Goal: Task Accomplishment & Management: Use online tool/utility

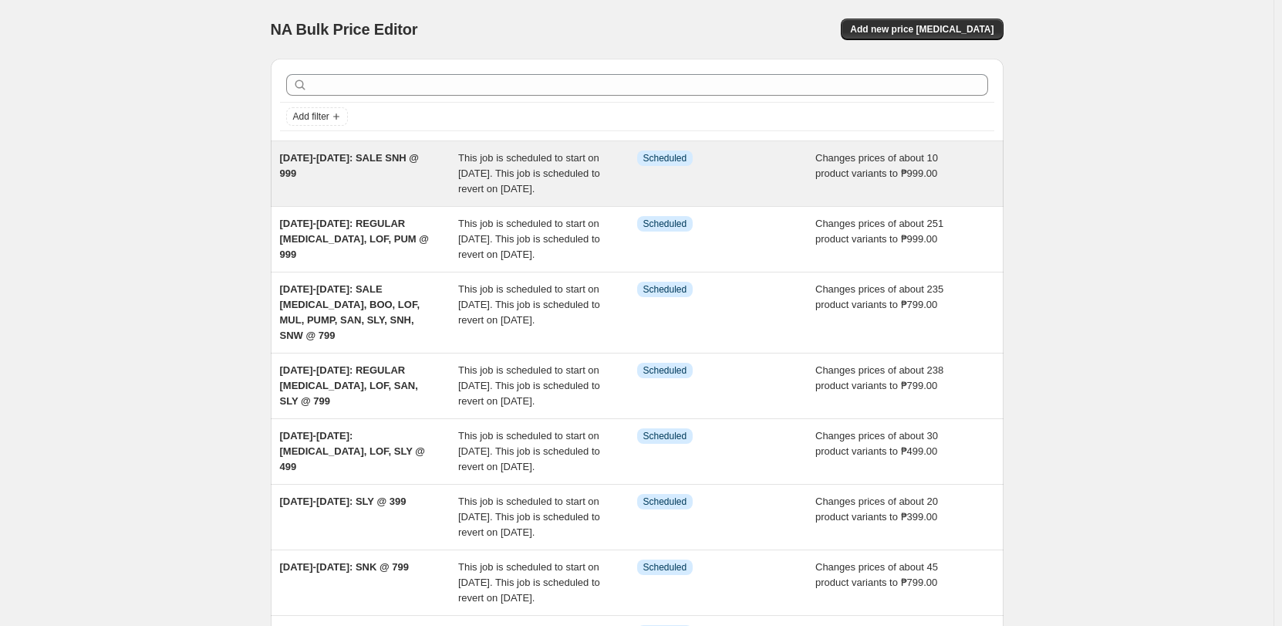
click at [446, 186] on div "[DATE]-[DATE]: SALE SNH @ 999" at bounding box center [369, 173] width 179 height 46
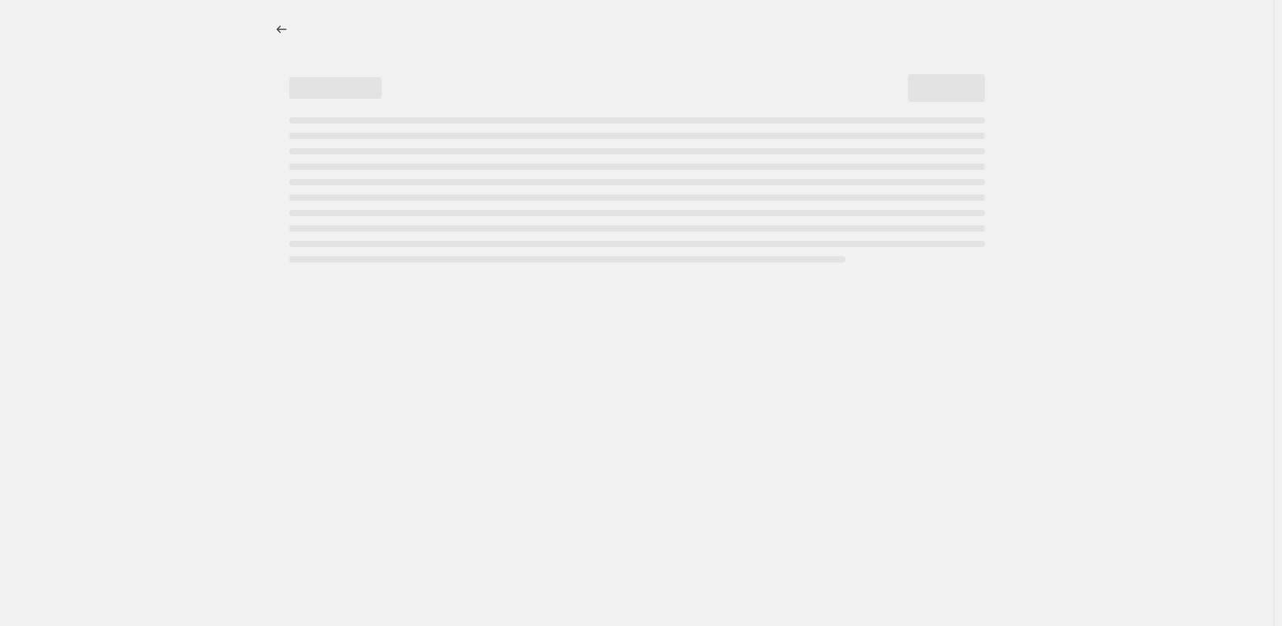
select select "no_change"
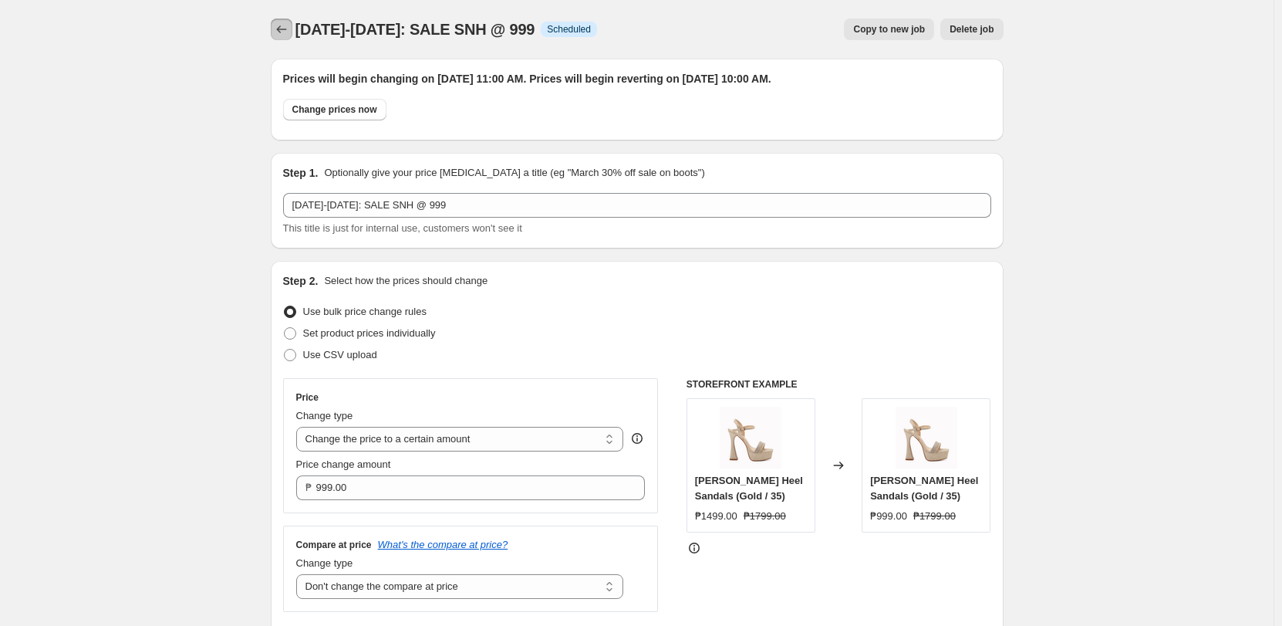
click at [281, 22] on button "Price change jobs" at bounding box center [282, 30] width 22 height 22
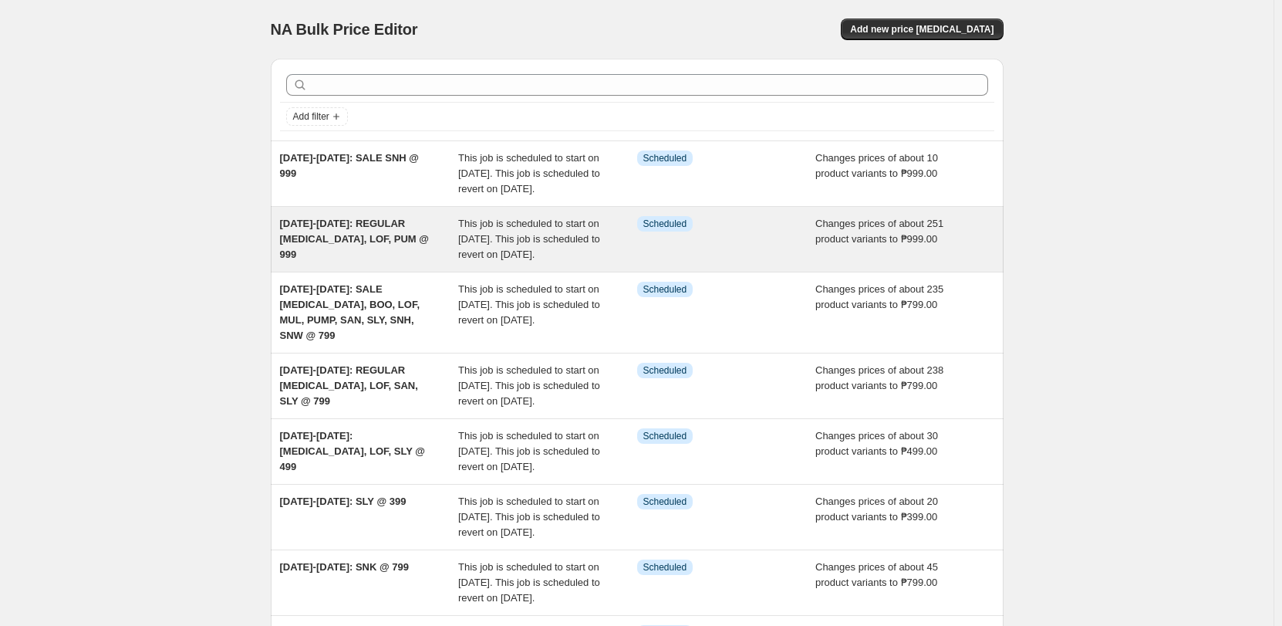
click at [356, 245] on div "[DATE]-[DATE]: REGULAR [MEDICAL_DATA], LOF, PUM @ 999" at bounding box center [369, 239] width 179 height 46
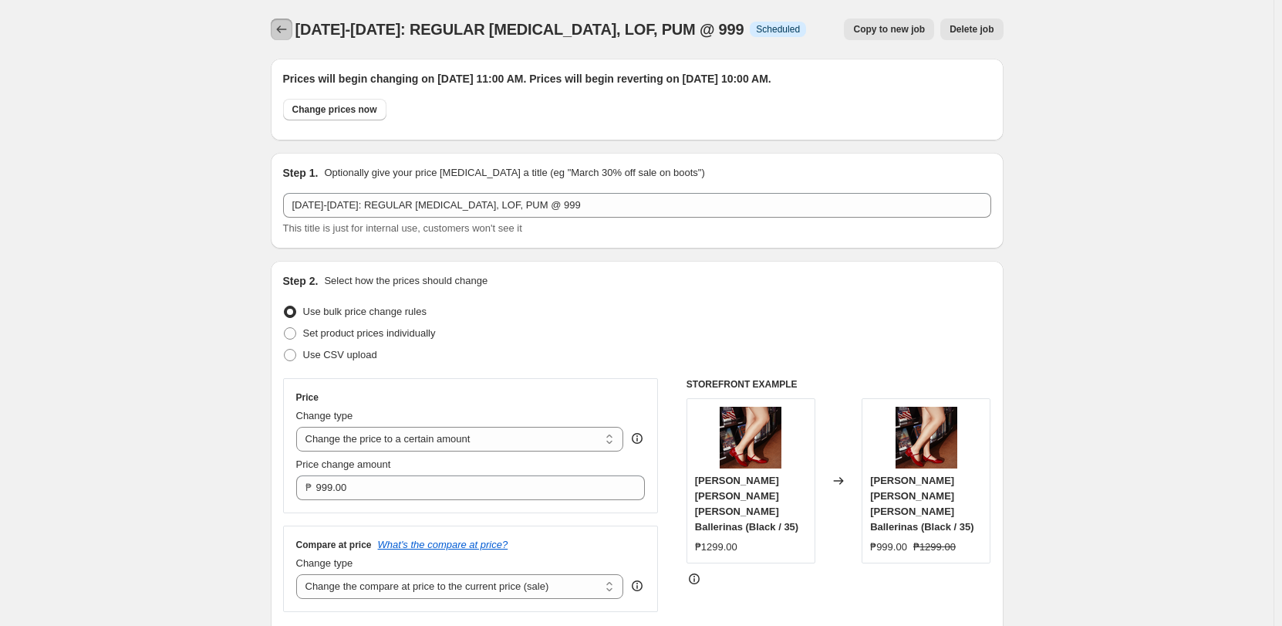
click at [284, 24] on icon "Price change jobs" at bounding box center [281, 29] width 15 height 15
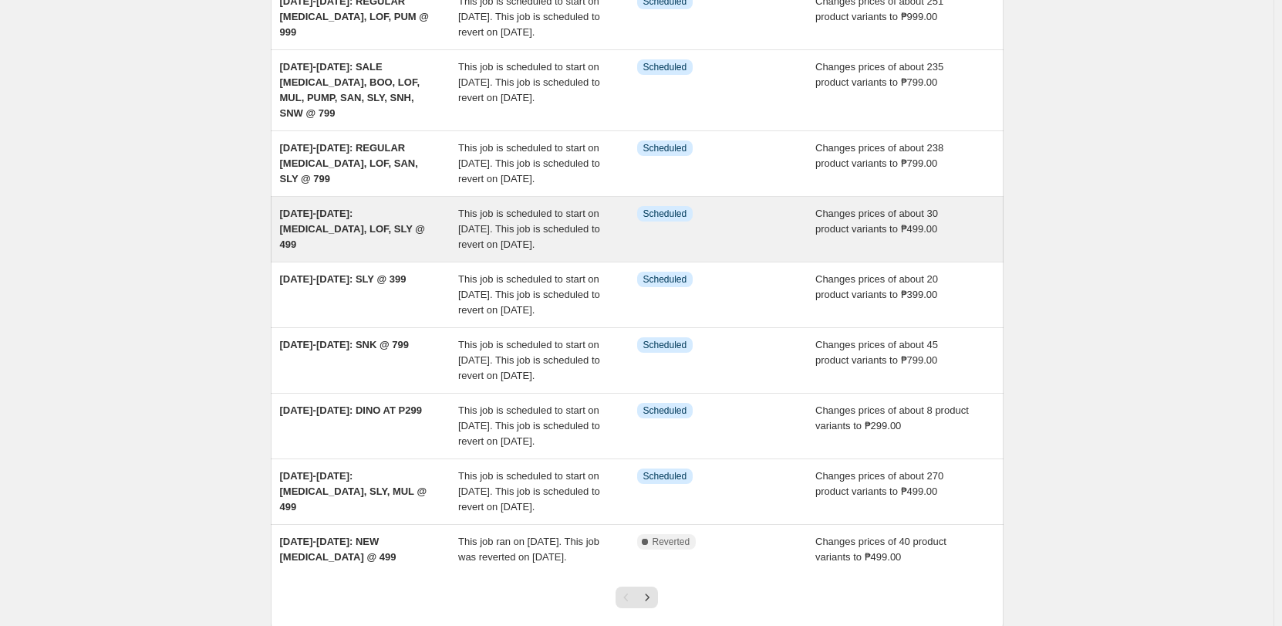
scroll to position [231, 0]
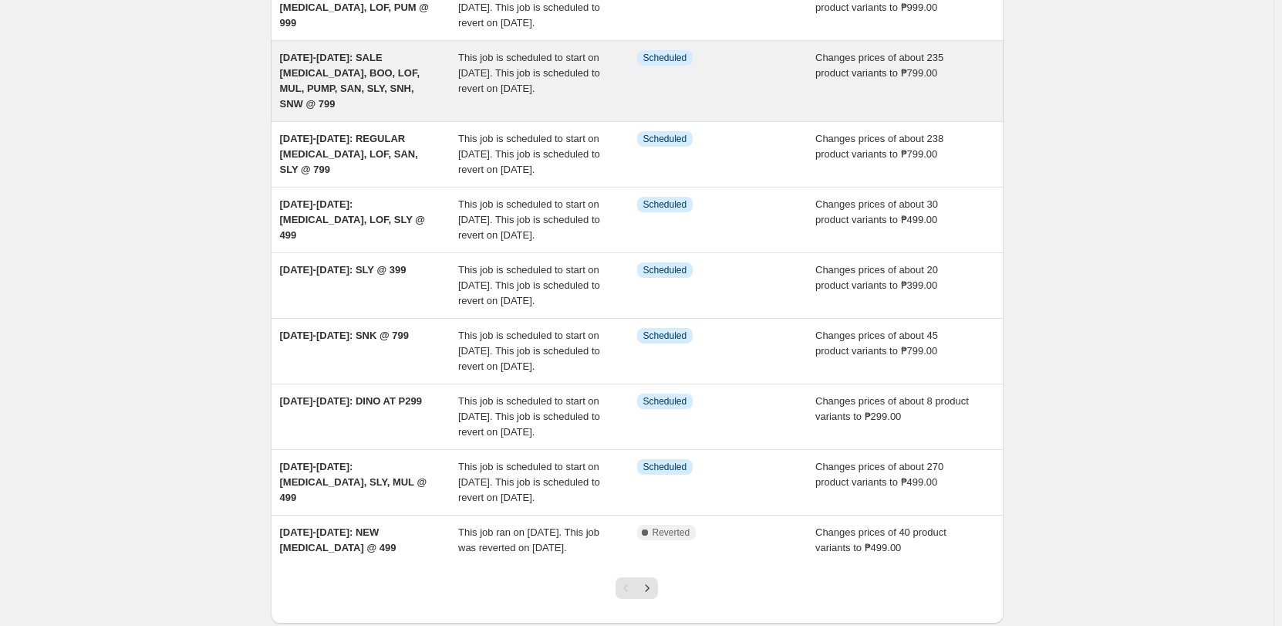
click at [362, 100] on span "[DATE]-[DATE]: SALE [MEDICAL_DATA], BOO, LOF, MUL, PUMP, SAN, SLY, SNH, SNW @ 7…" at bounding box center [350, 81] width 140 height 58
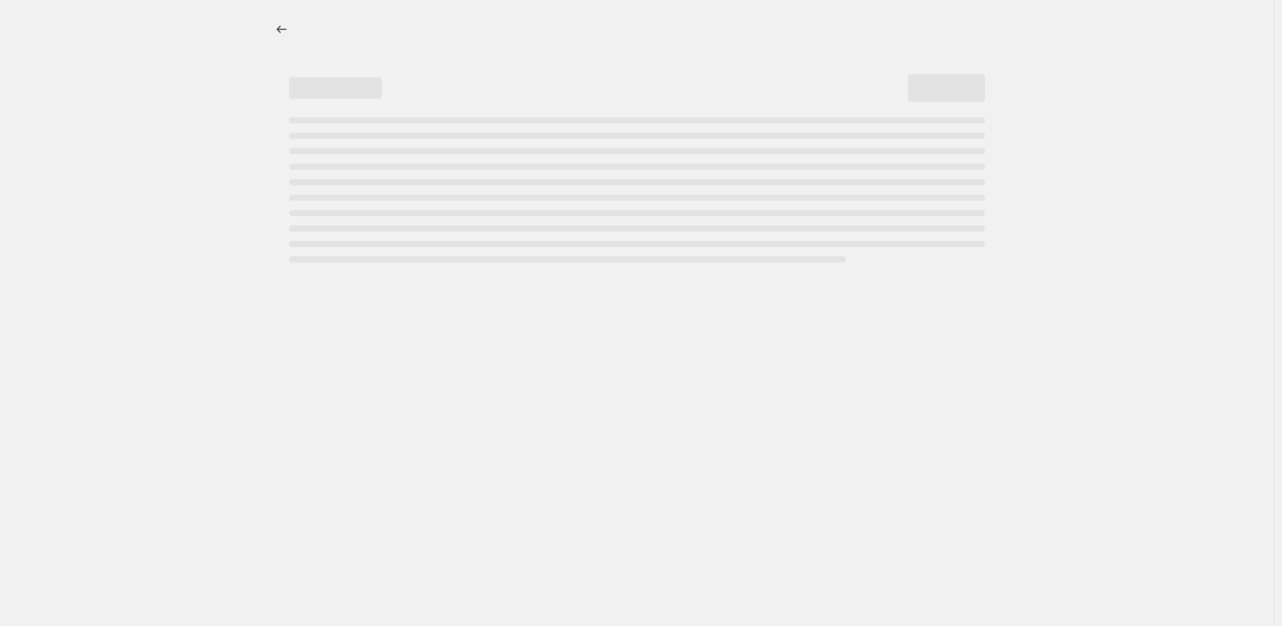
select select "no_change"
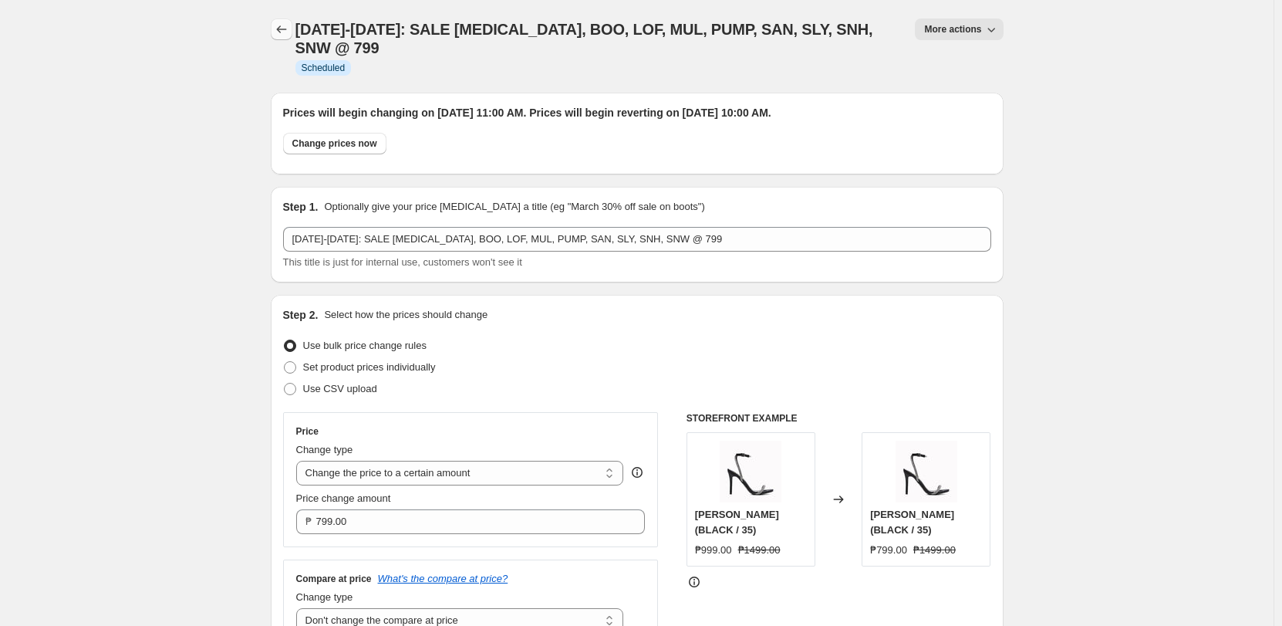
click at [279, 32] on icon "Price change jobs" at bounding box center [281, 29] width 15 height 15
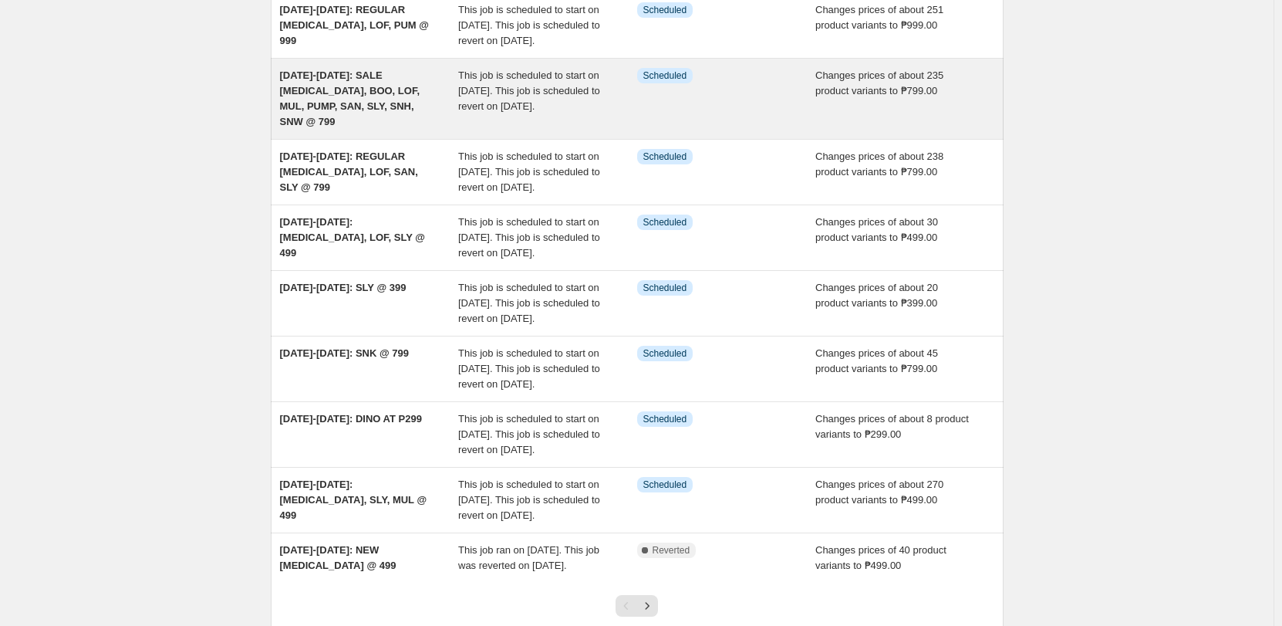
scroll to position [231, 0]
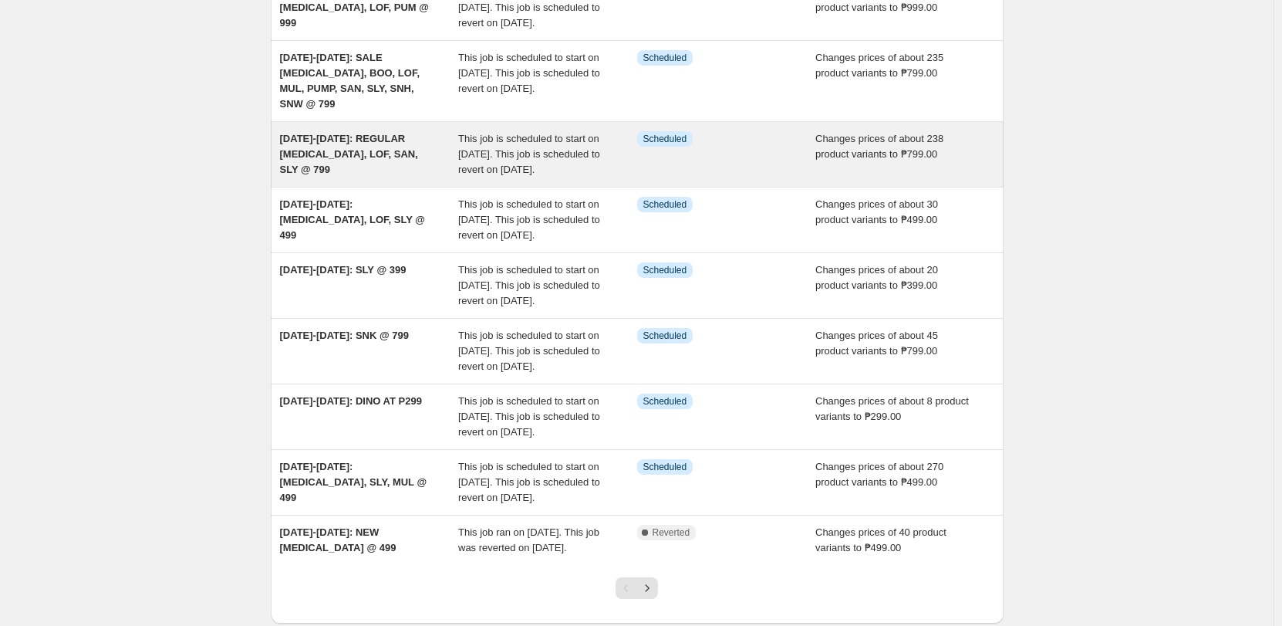
click at [370, 177] on div "[DATE]-[DATE]: REGULAR [MEDICAL_DATA], LOF, SAN, SLY @ 799" at bounding box center [369, 154] width 179 height 46
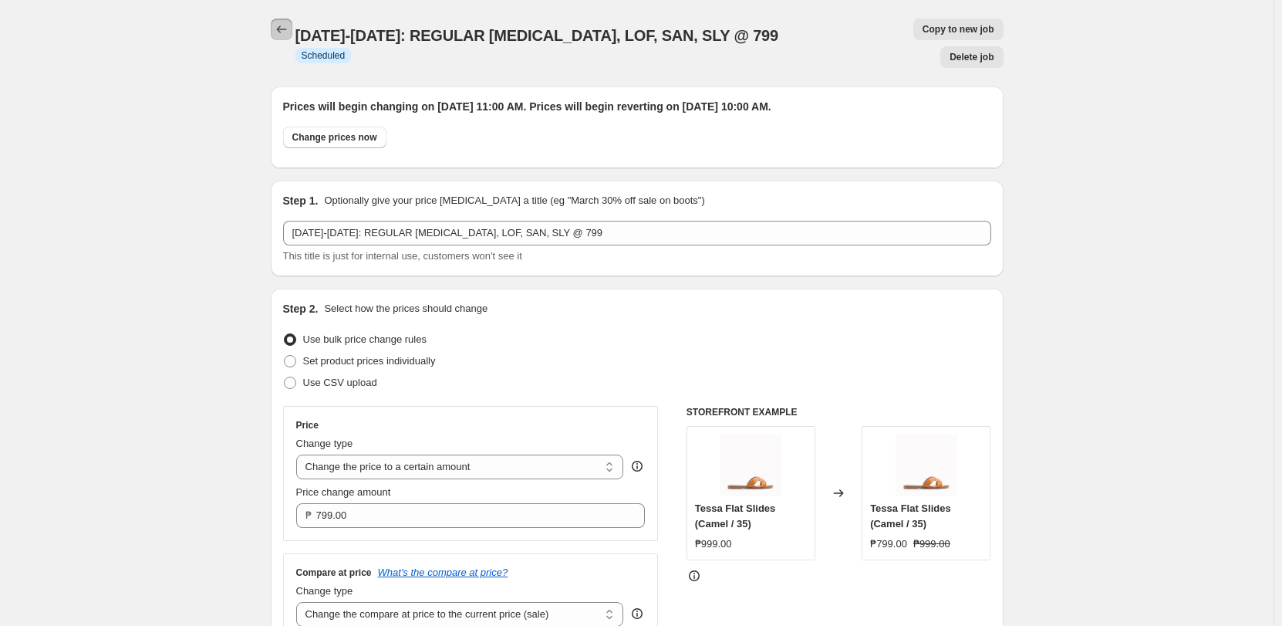
click at [289, 32] on icon "Price change jobs" at bounding box center [281, 29] width 15 height 15
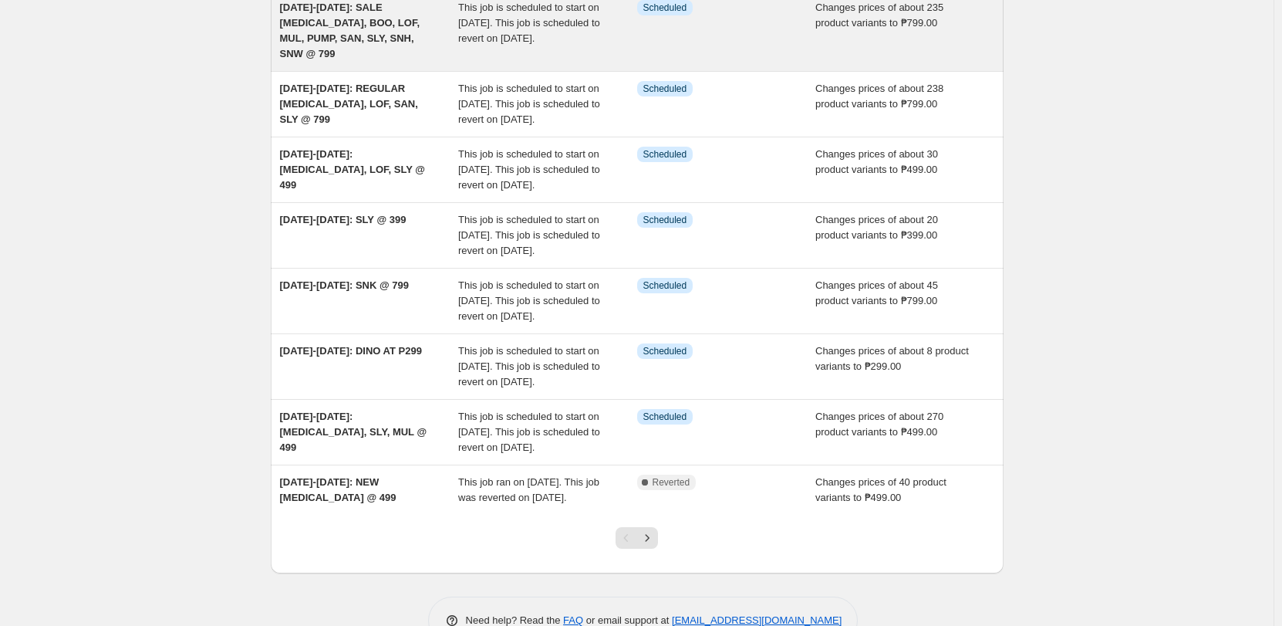
scroll to position [309, 0]
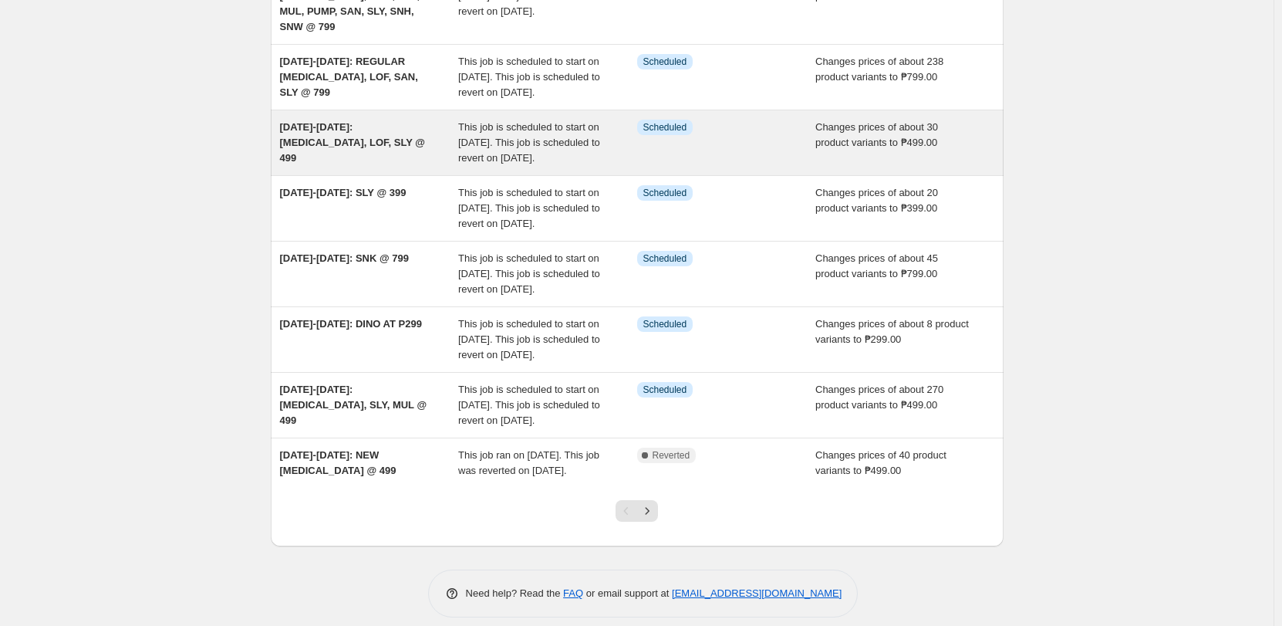
click at [363, 163] on div "SEP 16-29: BAL, LOF, SLY @ 499 This job is scheduled to start on September 16, …" at bounding box center [637, 142] width 733 height 65
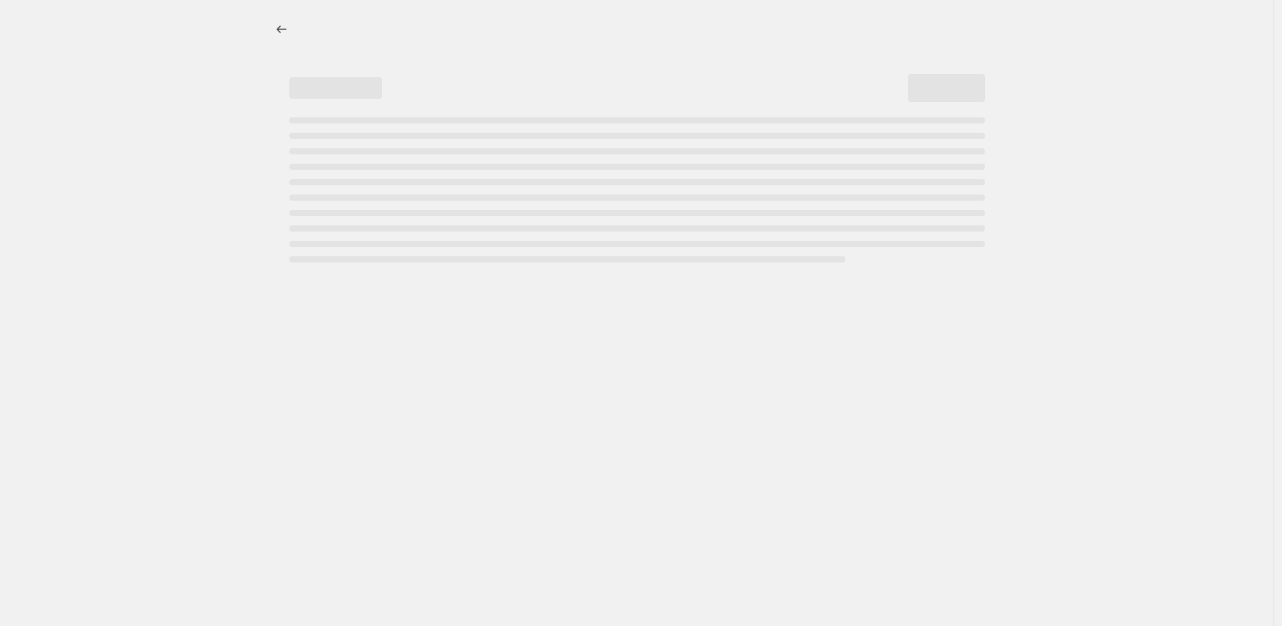
select select "no_change"
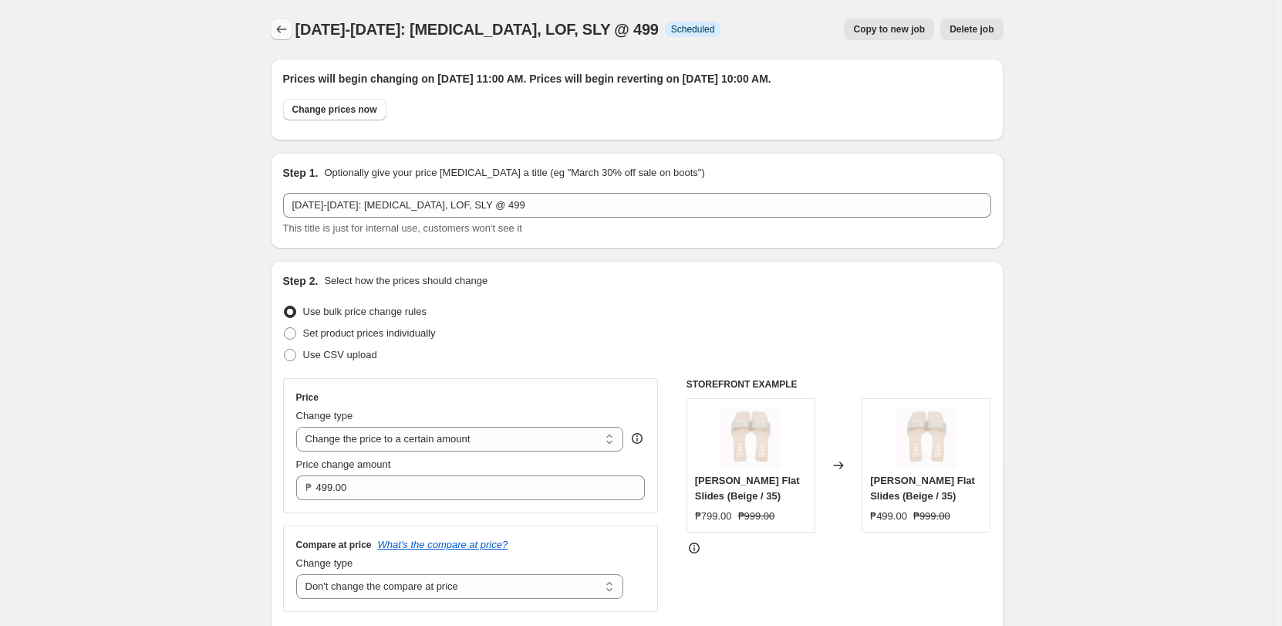
click at [276, 28] on button "Price change jobs" at bounding box center [282, 30] width 22 height 22
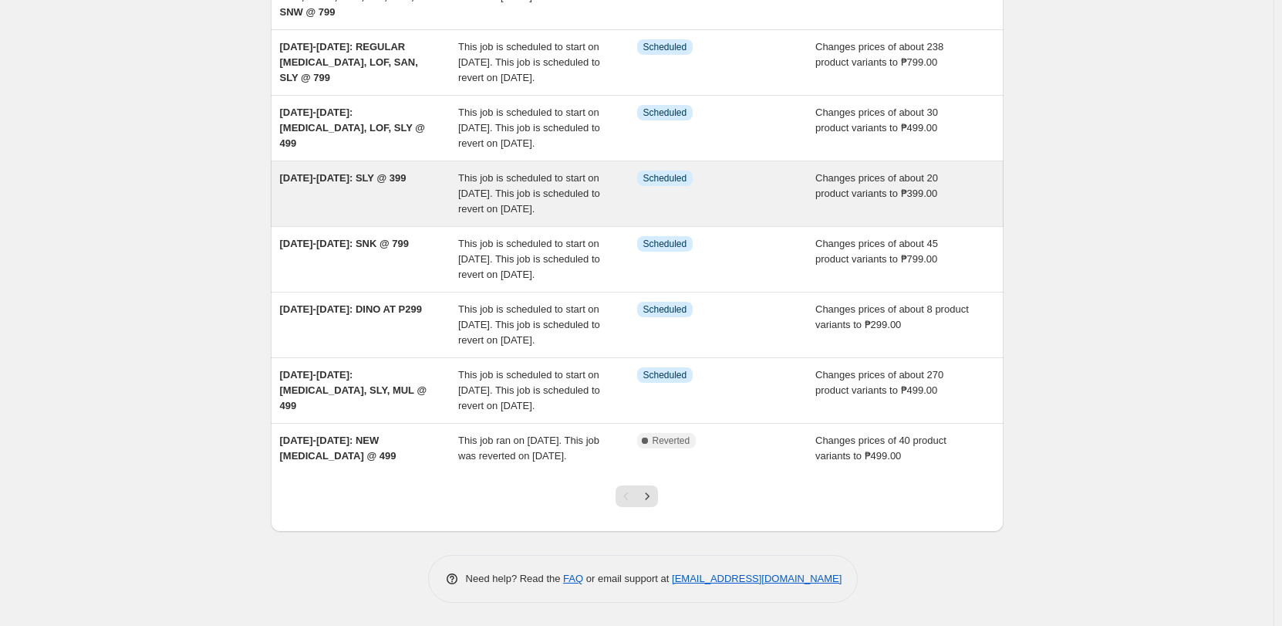
scroll to position [462, 0]
click at [407, 171] on div "[DATE]-[DATE]: SLY @ 399" at bounding box center [369, 194] width 179 height 46
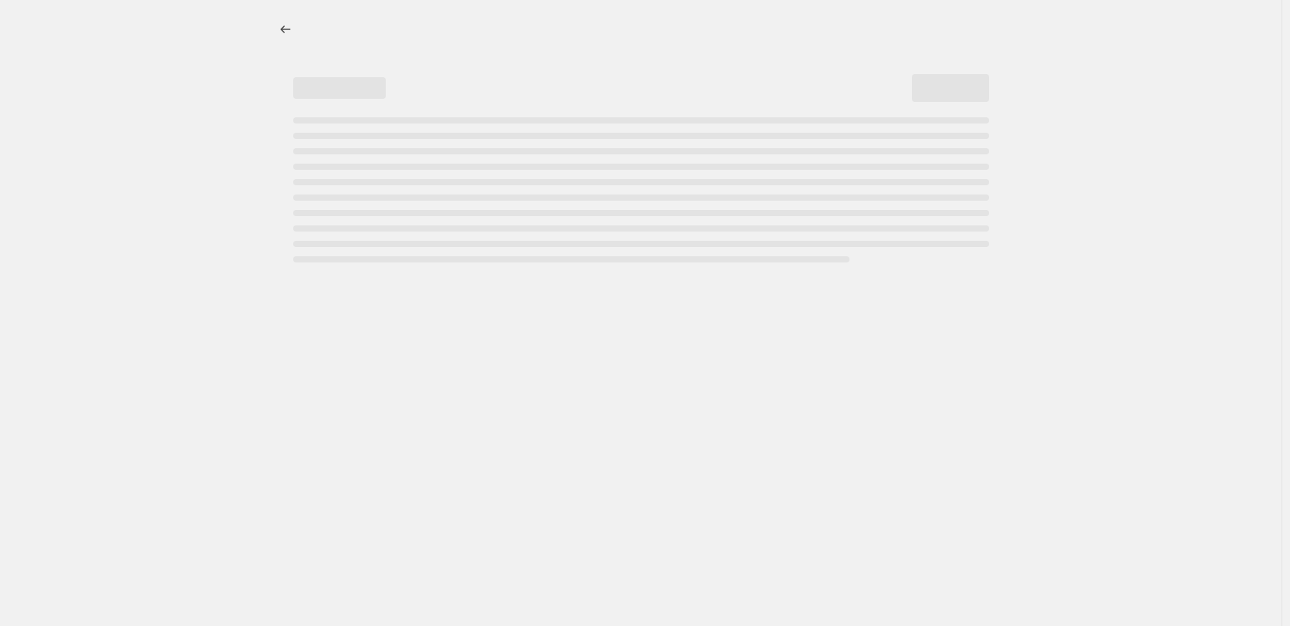
select select "no_change"
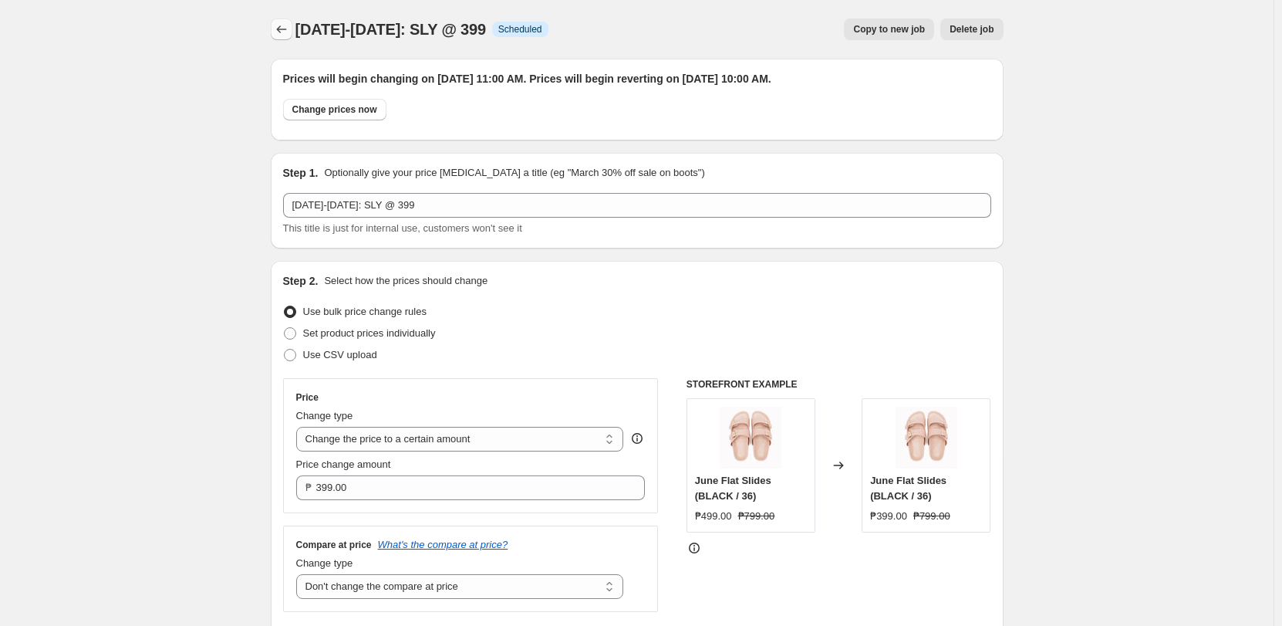
click at [283, 24] on icon "Price change jobs" at bounding box center [281, 29] width 15 height 15
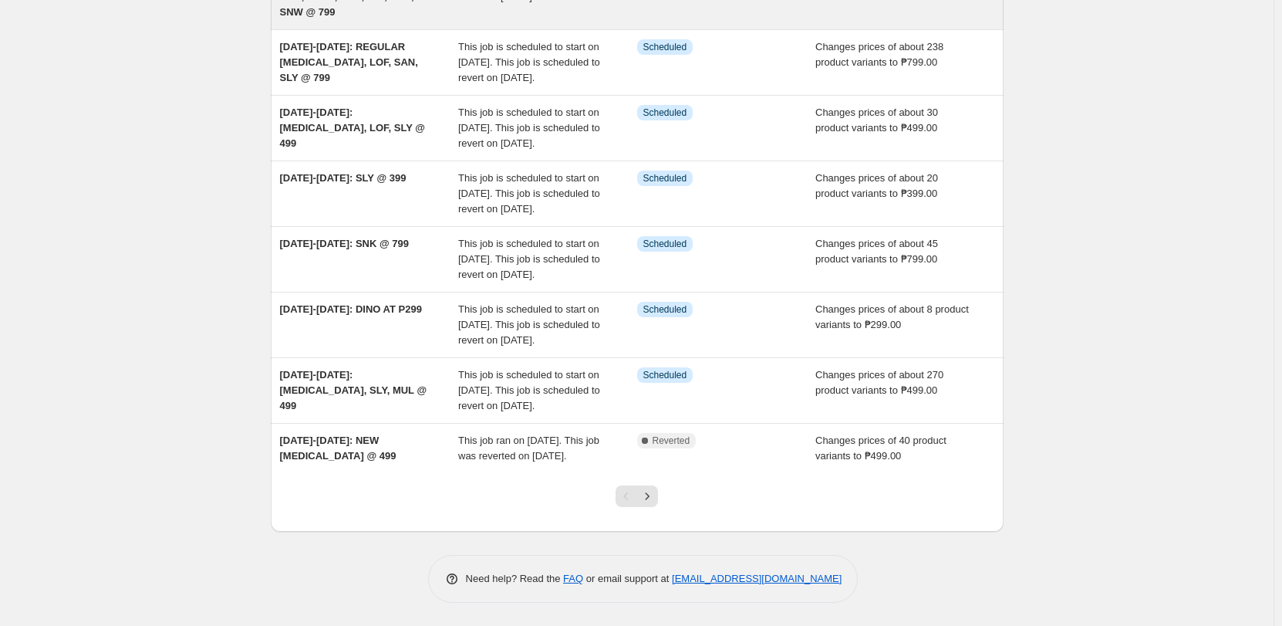
scroll to position [386, 0]
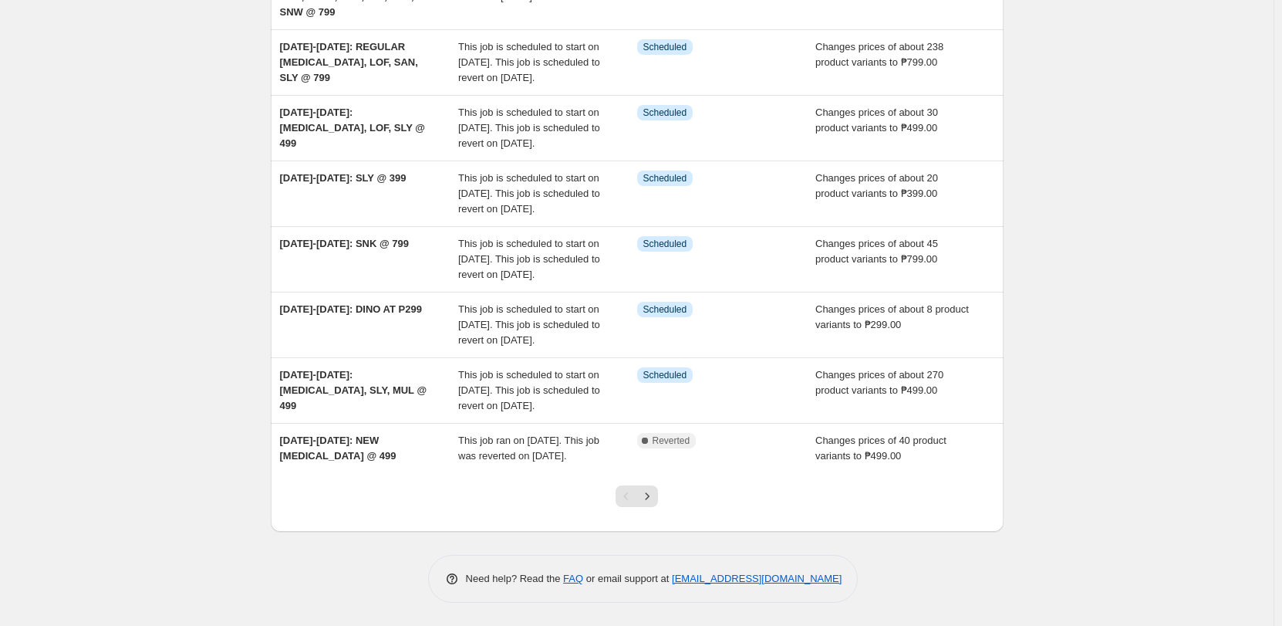
click at [1092, 174] on div "NA Bulk Price Editor. This page is ready NA Bulk Price Editor Add new price cha…" at bounding box center [637, 151] width 1274 height 949
click at [206, 100] on div "NA Bulk Price Editor. This page is ready NA Bulk Price Editor Add new price cha…" at bounding box center [637, 151] width 1274 height 949
click at [1136, 267] on div "NA Bulk Price Editor. This page is ready NA Bulk Price Editor Add new price cha…" at bounding box center [637, 151] width 1274 height 949
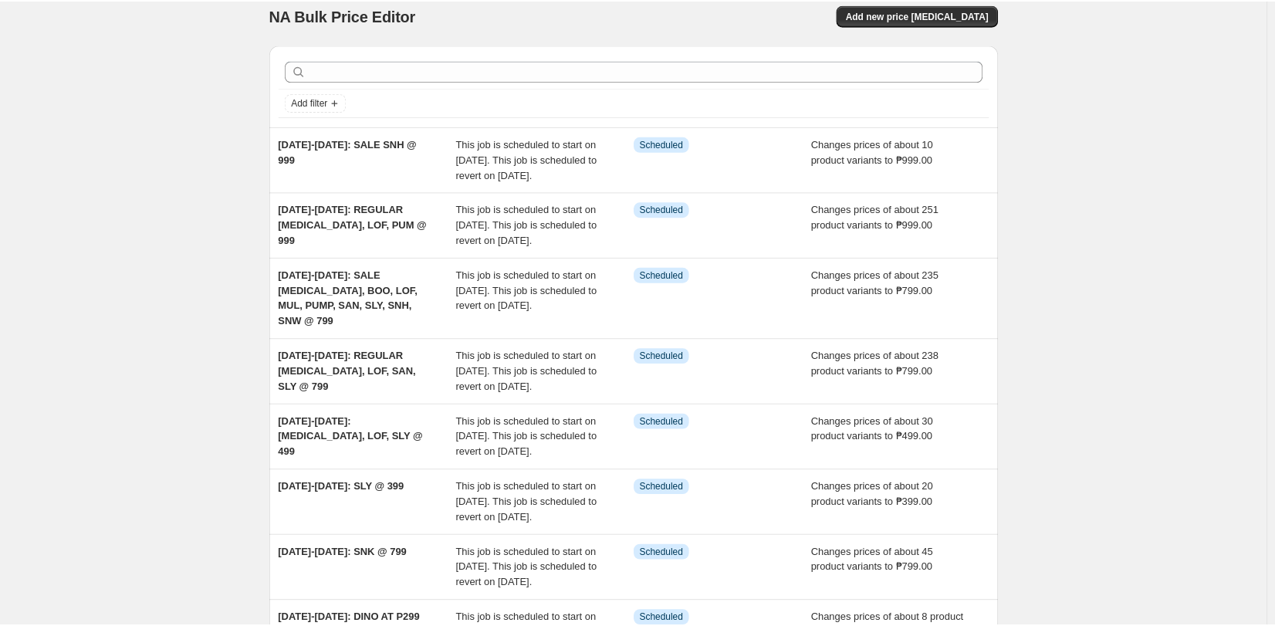
scroll to position [0, 0]
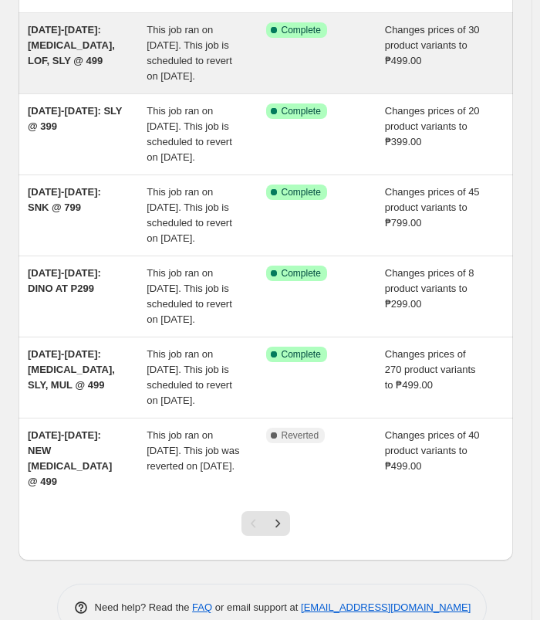
scroll to position [540, 0]
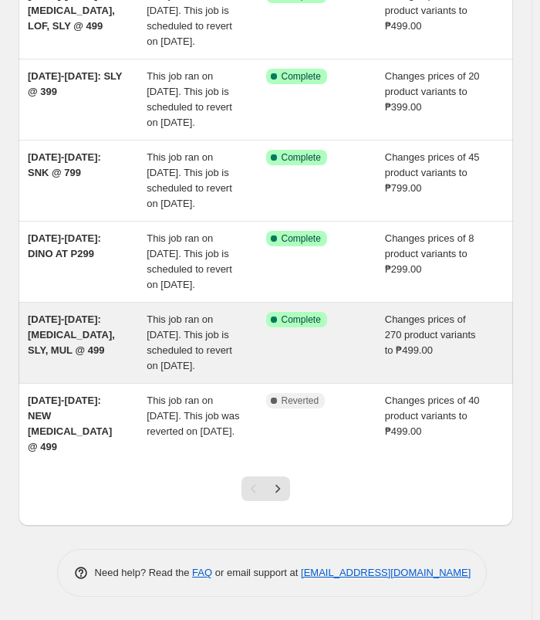
click at [66, 356] on span "[DATE]-[DATE]: [MEDICAL_DATA], SLY, MUL @ 499" at bounding box center [71, 334] width 87 height 42
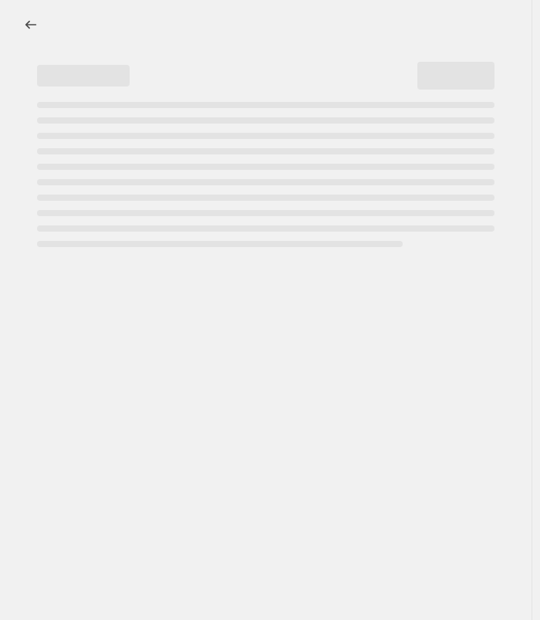
select select "no_change"
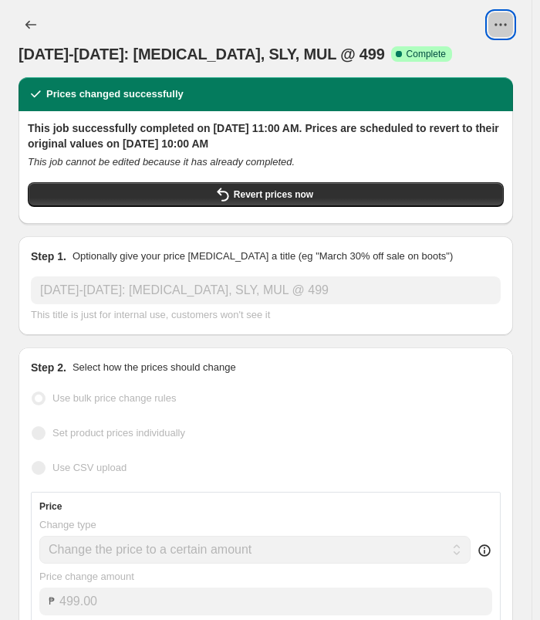
click at [508, 25] on icon "View actions for Sep 16-29: BAL, SLY, MUL @ 499" at bounding box center [500, 24] width 15 height 15
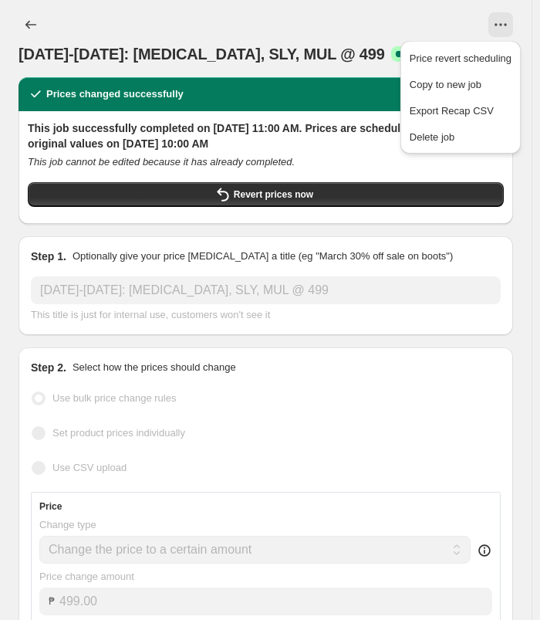
click at [314, 8] on div "[DATE]-[DATE]: [MEDICAL_DATA], SLY, MUL @ 499. This page is ready [DATE]-[DATE]…" at bounding box center [266, 38] width 495 height 77
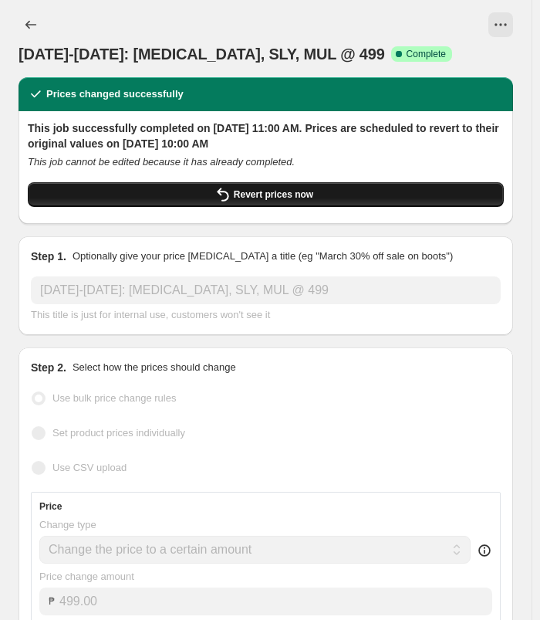
click at [275, 185] on button "Revert prices now" at bounding box center [266, 194] width 476 height 25
checkbox input "false"
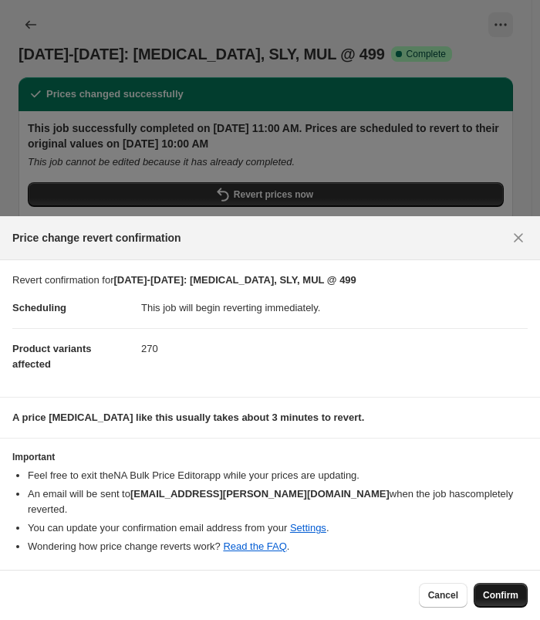
click at [517, 591] on span "Confirm" at bounding box center [500, 595] width 35 height 12
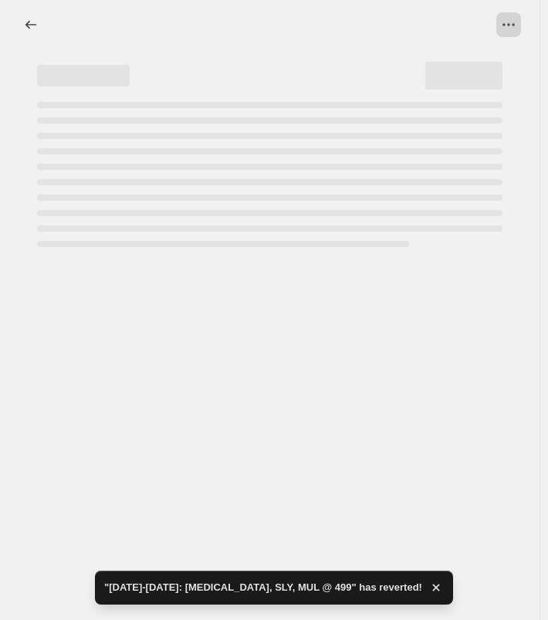
select select "no_change"
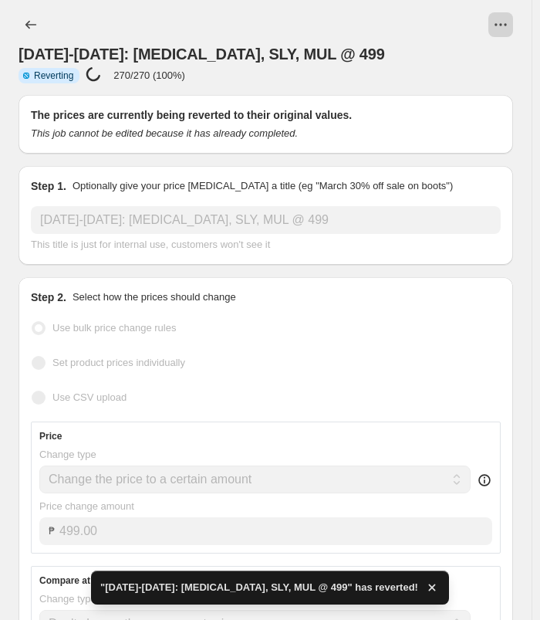
checkbox input "true"
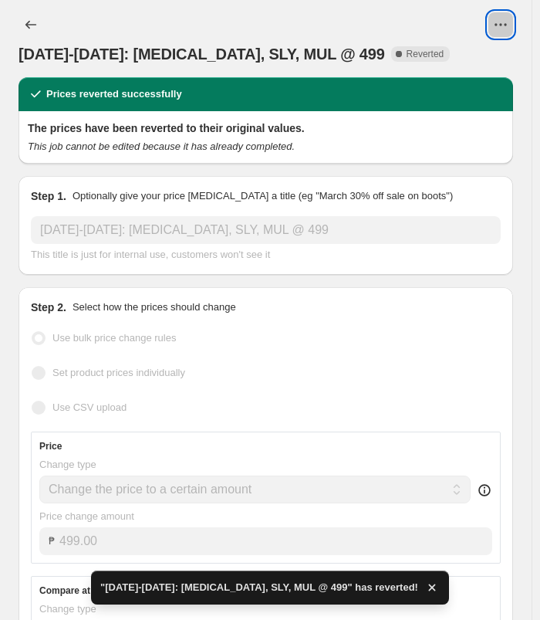
click at [513, 17] on button "View actions for Sep 16-29: BAL, SLY, MUL @ 499" at bounding box center [500, 24] width 25 height 25
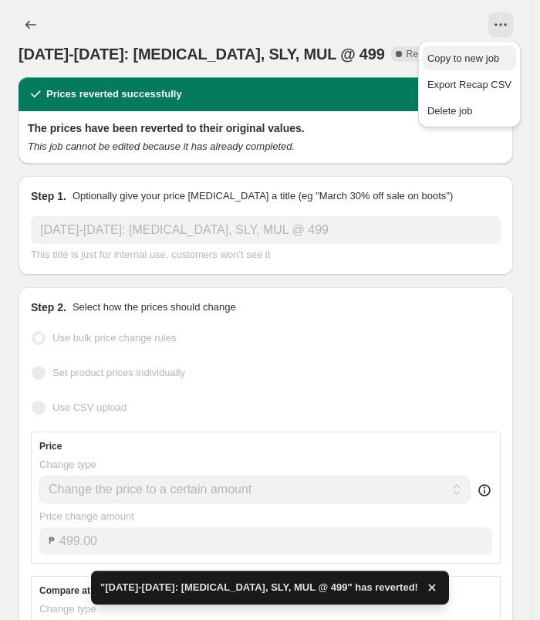
click at [475, 56] on span "Copy to new job" at bounding box center [463, 58] width 72 height 12
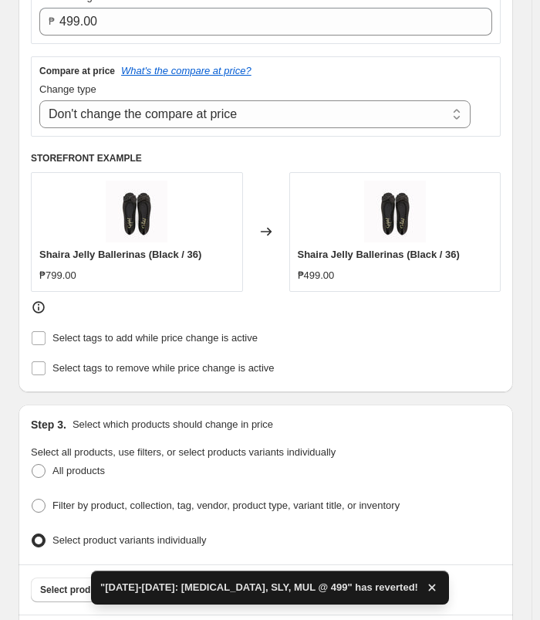
scroll to position [386, 0]
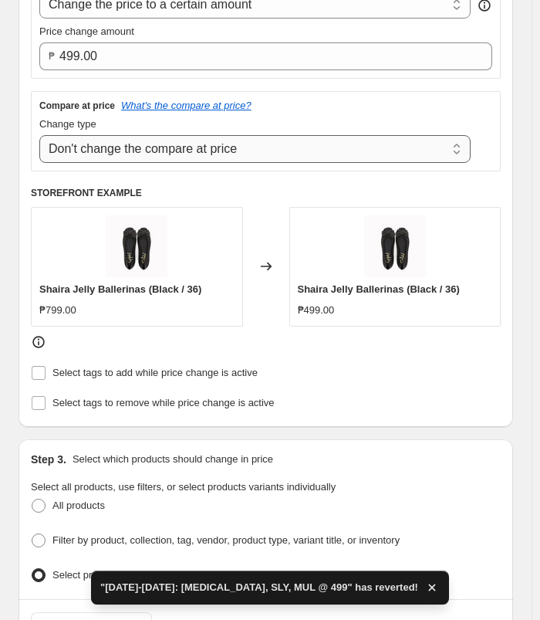
click at [228, 148] on select "Change the compare at price to the current price (sale) Change the compare at p…" at bounding box center [254, 149] width 431 height 28
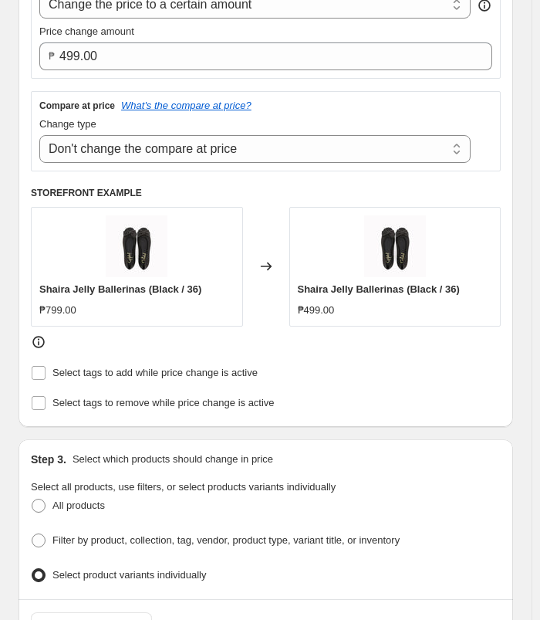
select select "ep"
click at [39, 135] on select "Change the compare at price to the current price (sale) Change the compare at p…" at bounding box center [254, 149] width 431 height 28
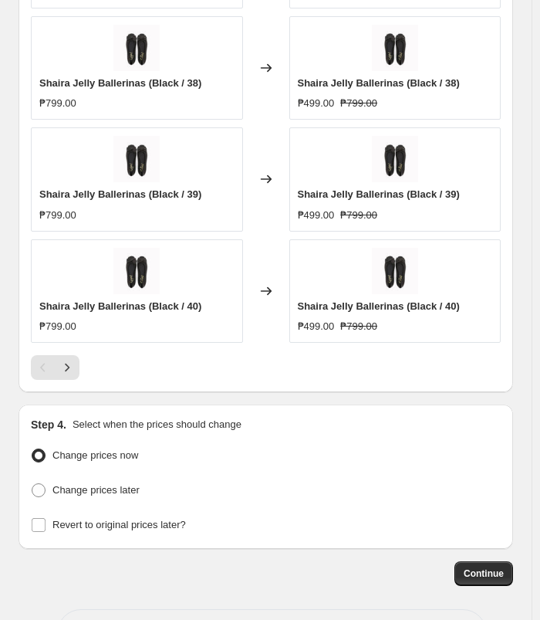
scroll to position [1347, 0]
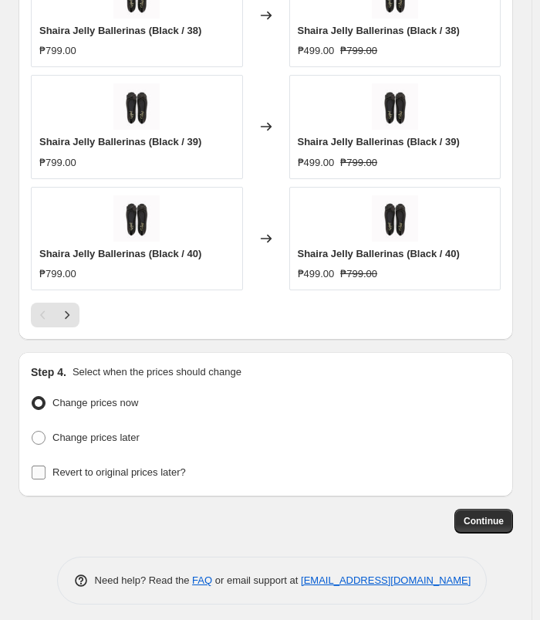
click at [113, 466] on span "Revert to original prices later?" at bounding box center [118, 472] width 133 height 12
click at [46, 465] on input "Revert to original prices later?" at bounding box center [39, 472] width 14 height 14
checkbox input "true"
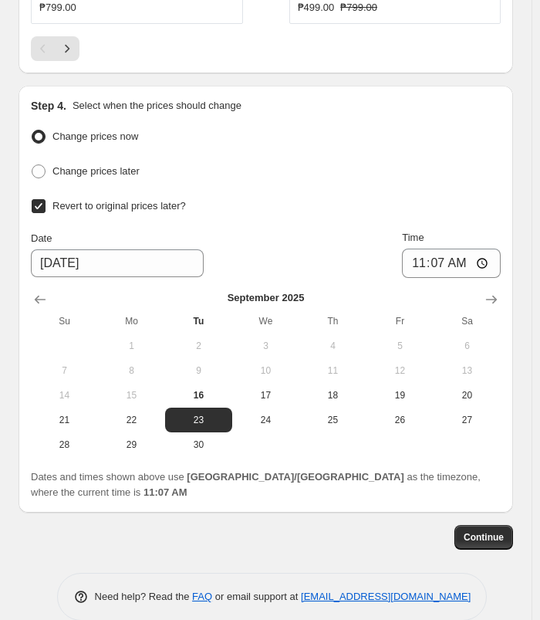
scroll to position [1614, 0]
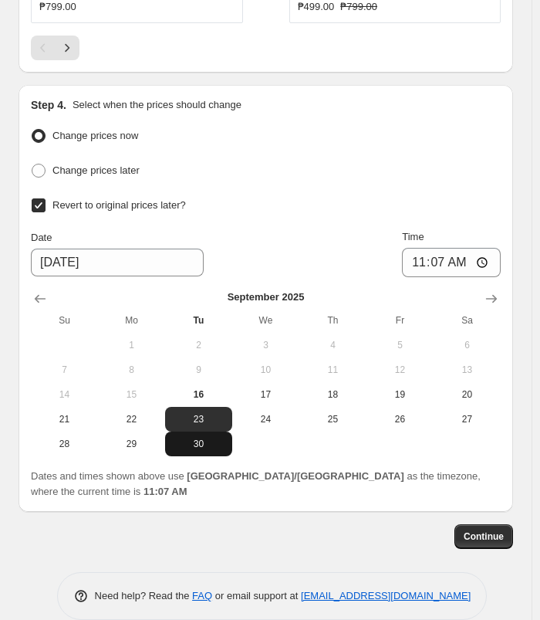
click at [217, 431] on button "30" at bounding box center [198, 443] width 67 height 25
type input "[DATE]"
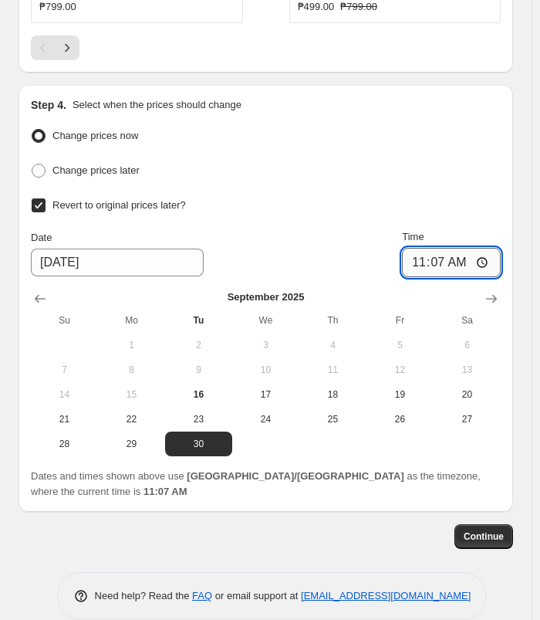
click at [429, 248] on input "11:07" at bounding box center [451, 262] width 99 height 29
type input "10:00"
click at [466, 248] on input "10:00" at bounding box center [451, 262] width 99 height 29
click at [489, 136] on div "Change prices now" at bounding box center [266, 136] width 470 height 22
click at [499, 524] on button "Continue" at bounding box center [483, 536] width 59 height 25
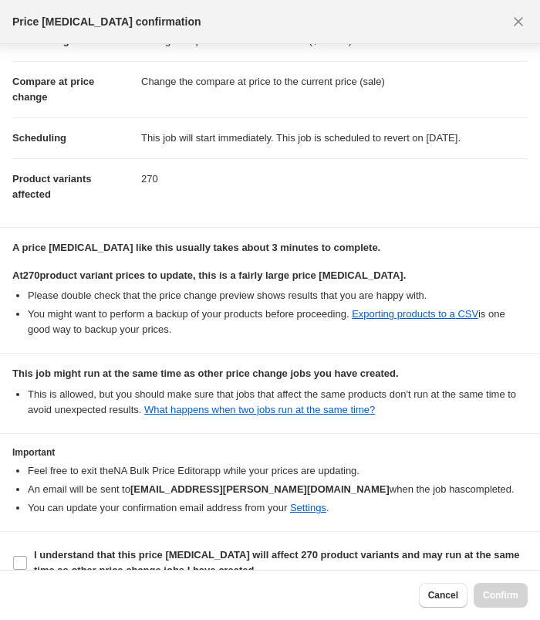
scroll to position [75, 0]
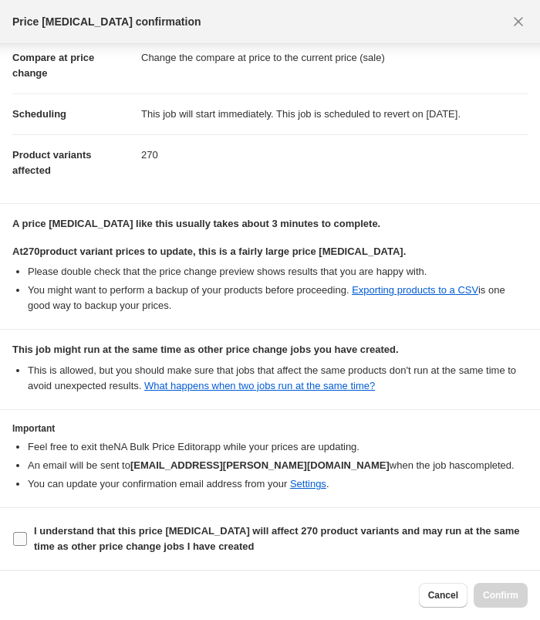
click at [121, 539] on span "I understand that this price [MEDICAL_DATA] will affect 270 product variants an…" at bounding box center [281, 538] width 494 height 31
click at [27, 539] on input "I understand that this price [MEDICAL_DATA] will affect 270 product variants an…" at bounding box center [20, 539] width 14 height 14
checkbox input "true"
click at [499, 591] on span "Confirm" at bounding box center [500, 595] width 35 height 12
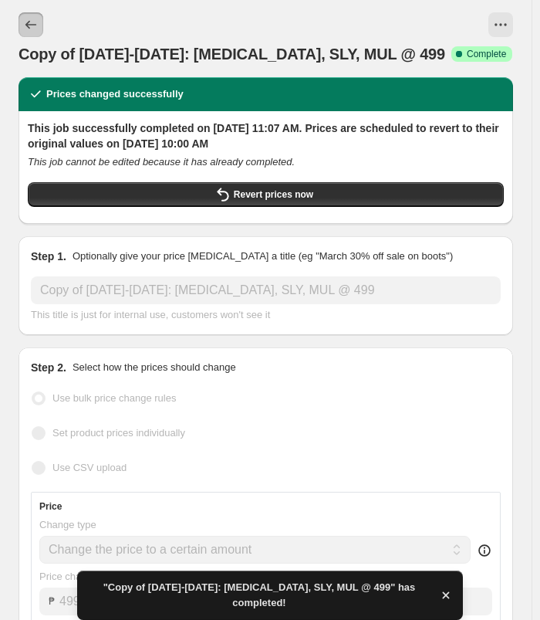
click at [39, 22] on button "Price change jobs" at bounding box center [31, 24] width 25 height 25
